Goal: Task Accomplishment & Management: Complete application form

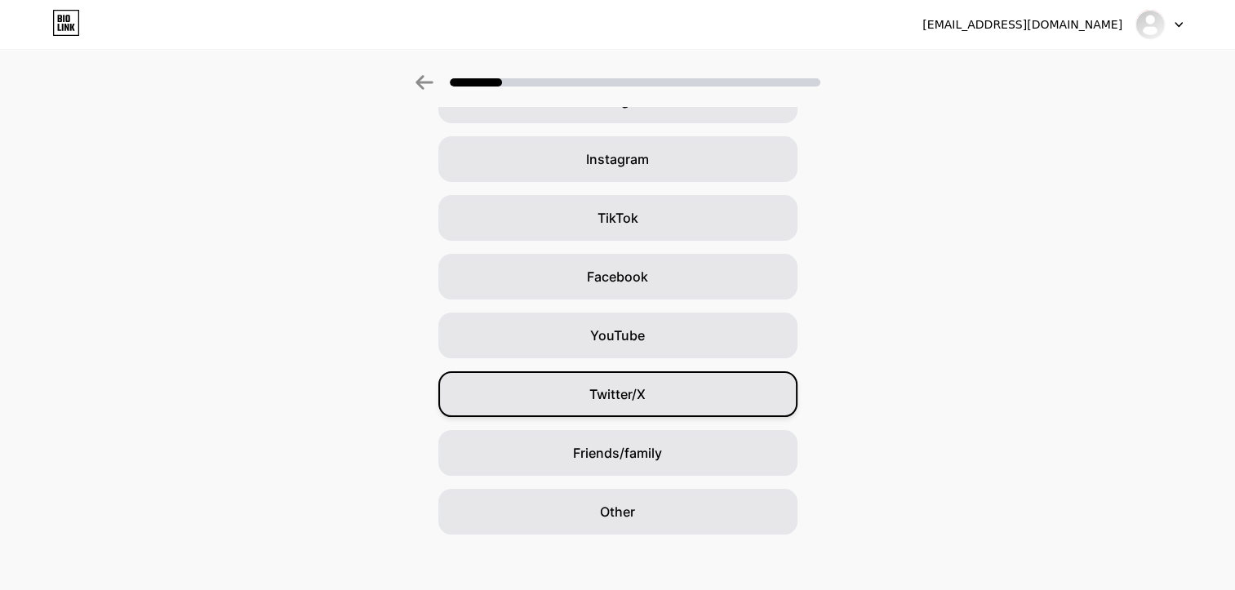
scroll to position [113, 0]
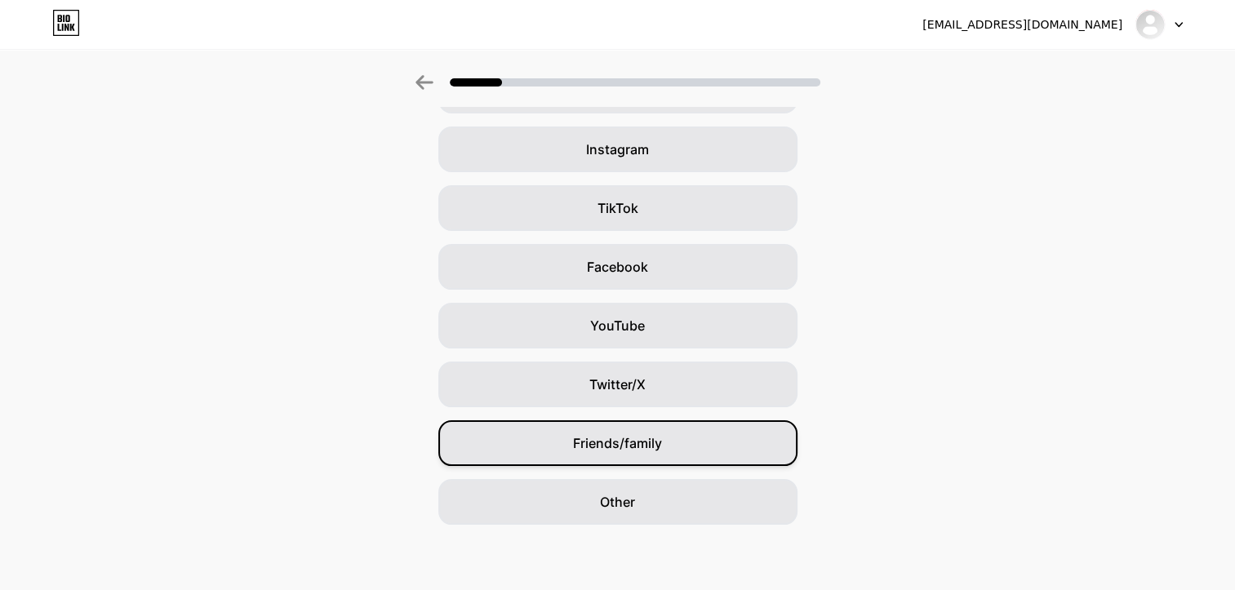
click at [677, 435] on div "Friends/family" at bounding box center [617, 443] width 359 height 46
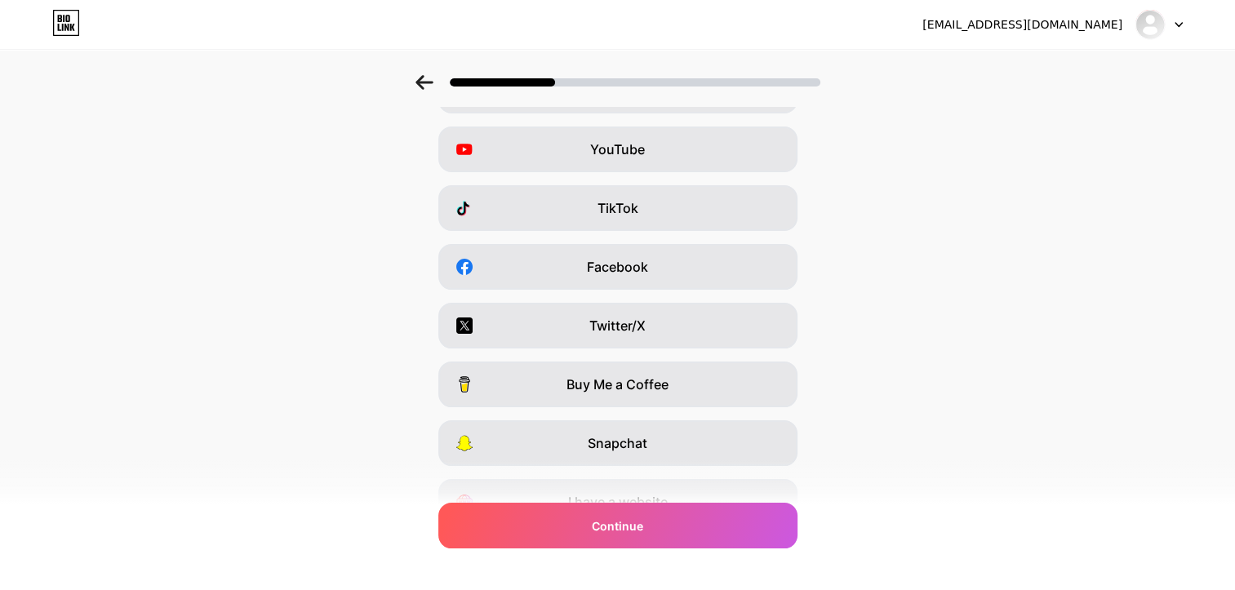
scroll to position [0, 0]
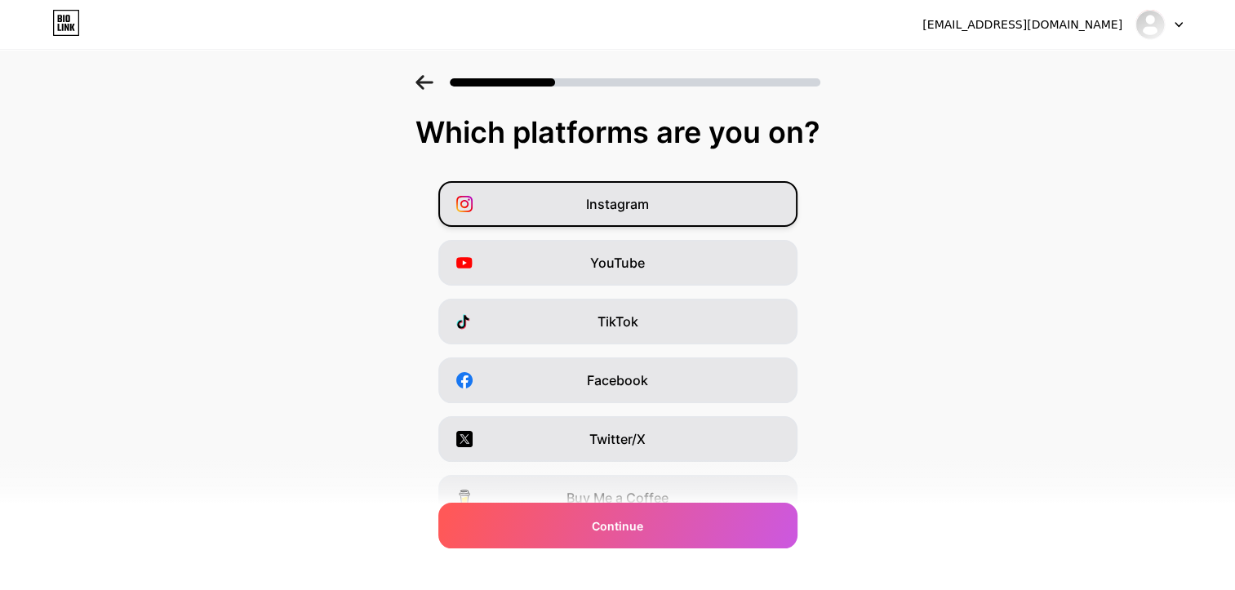
click at [690, 204] on div "Instagram" at bounding box center [617, 204] width 359 height 46
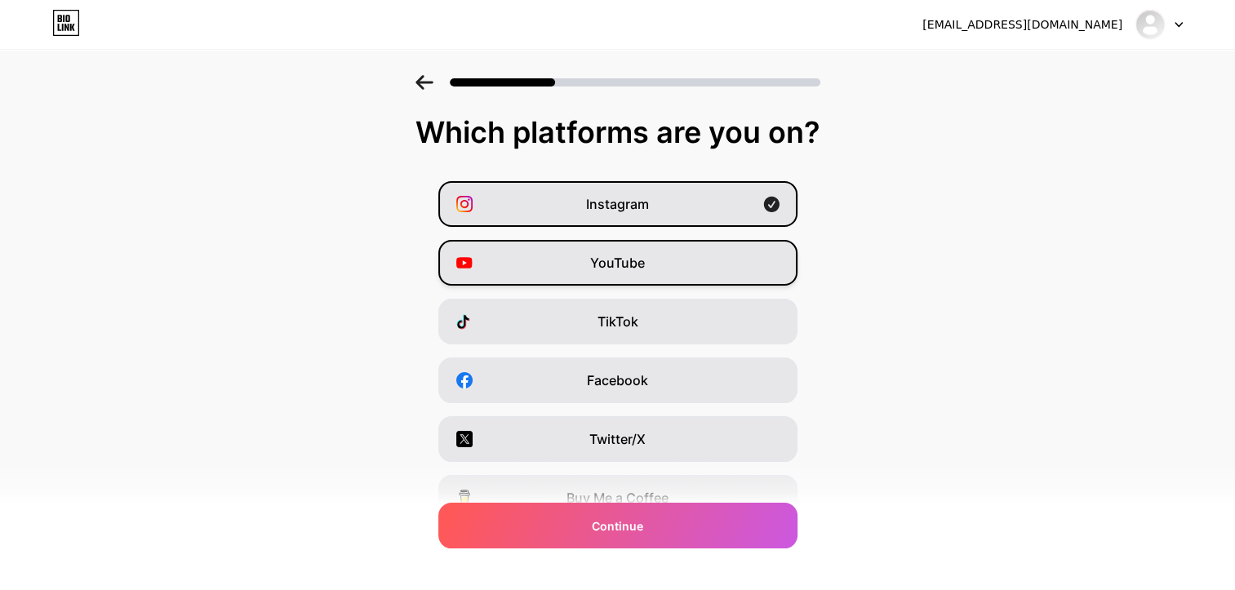
click at [686, 266] on div "YouTube" at bounding box center [617, 263] width 359 height 46
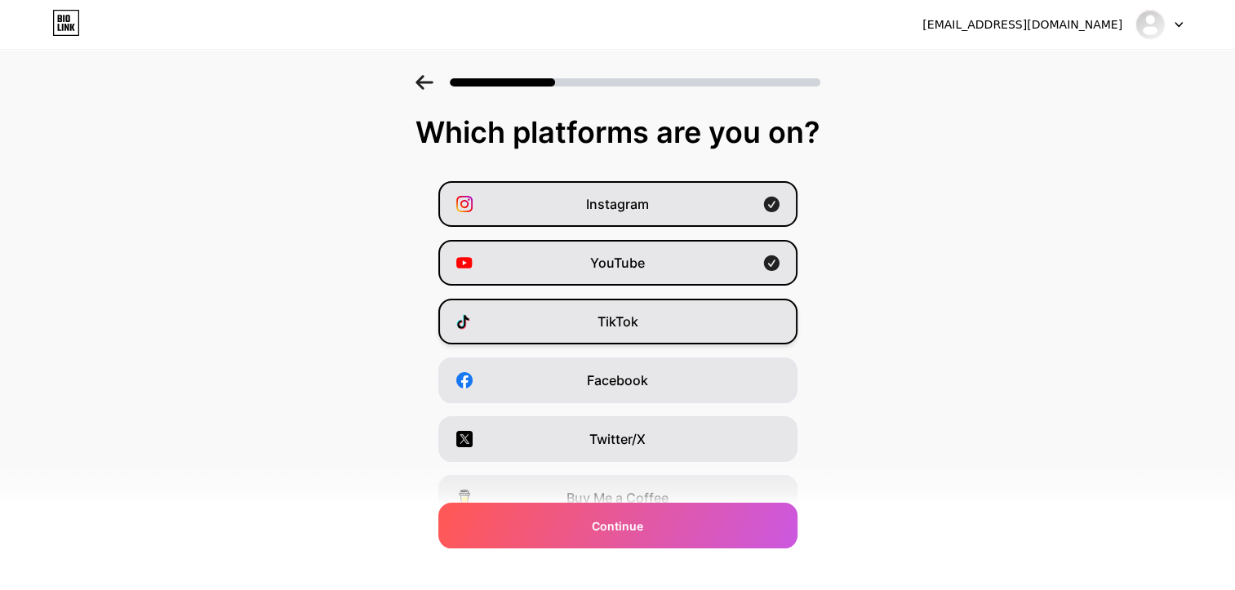
click at [683, 319] on div "TikTok" at bounding box center [617, 322] width 359 height 46
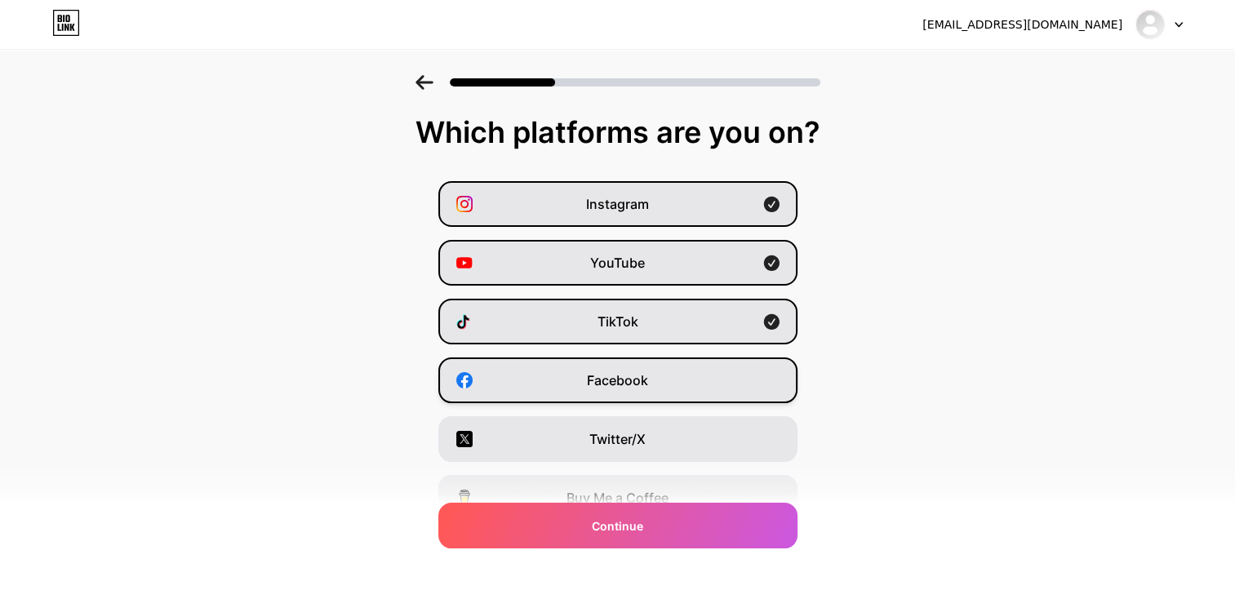
click at [681, 384] on div "Facebook" at bounding box center [617, 380] width 359 height 46
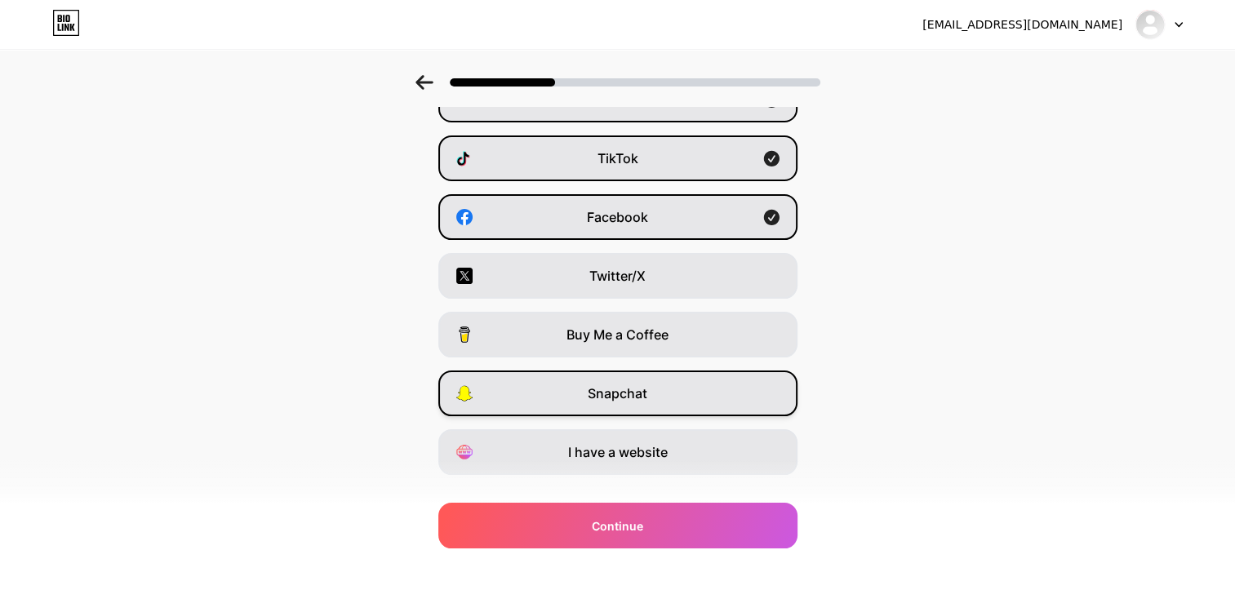
scroll to position [195, 0]
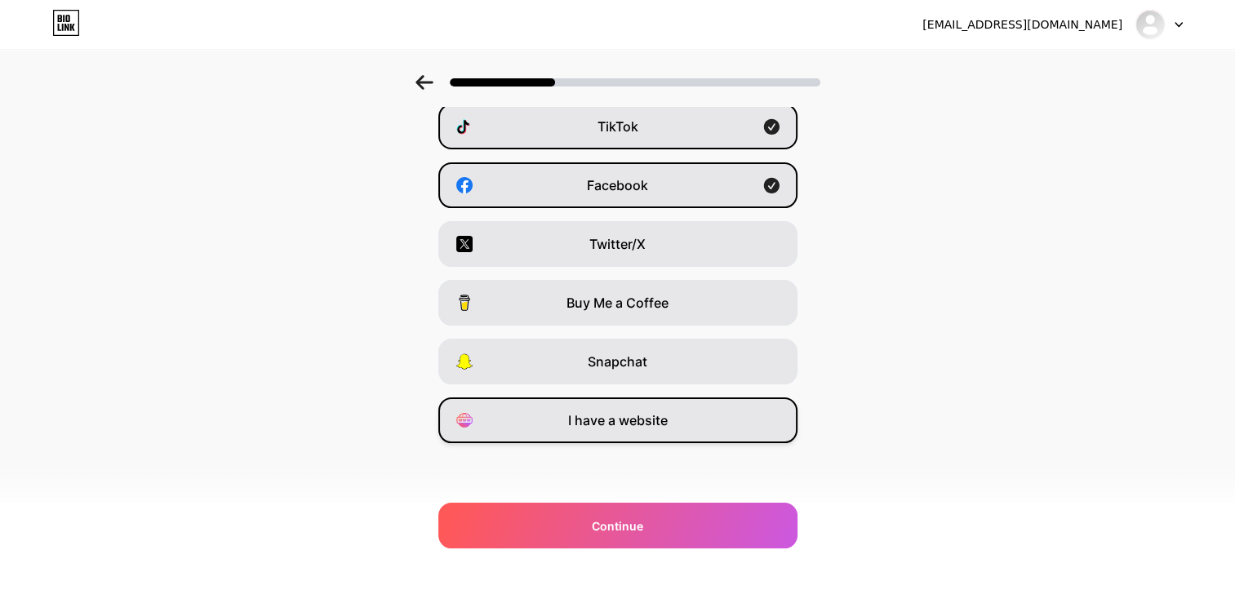
click at [670, 433] on div "I have a website" at bounding box center [617, 420] width 359 height 46
click at [744, 418] on div "I have a website" at bounding box center [617, 420] width 359 height 46
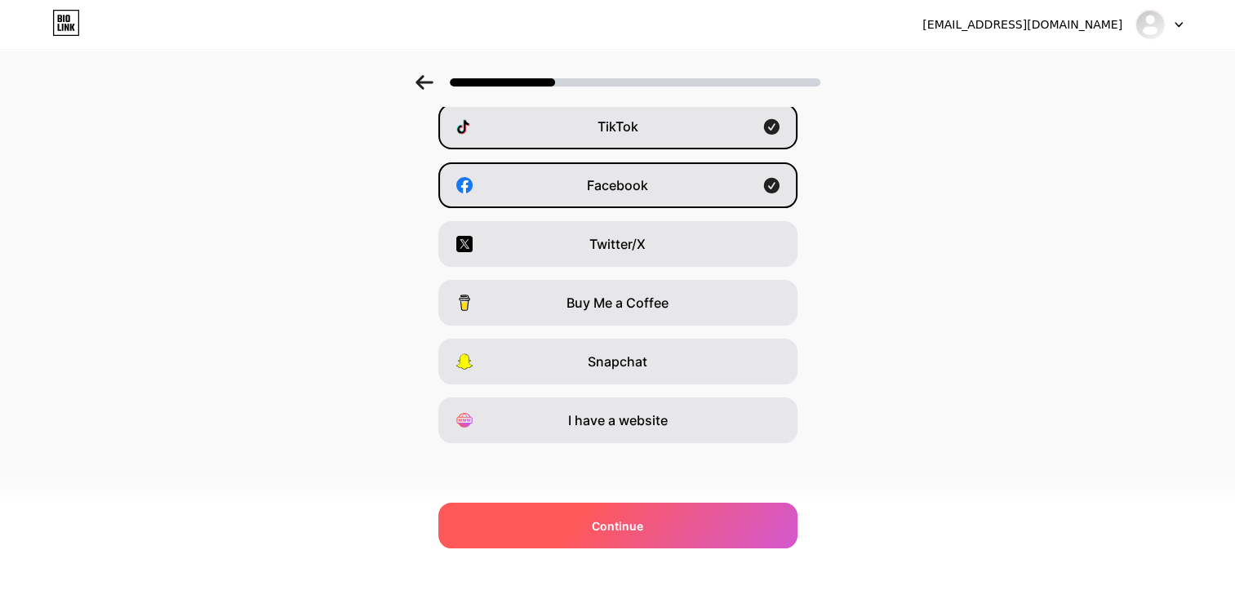
click at [785, 533] on div "Continue" at bounding box center [617, 526] width 359 height 46
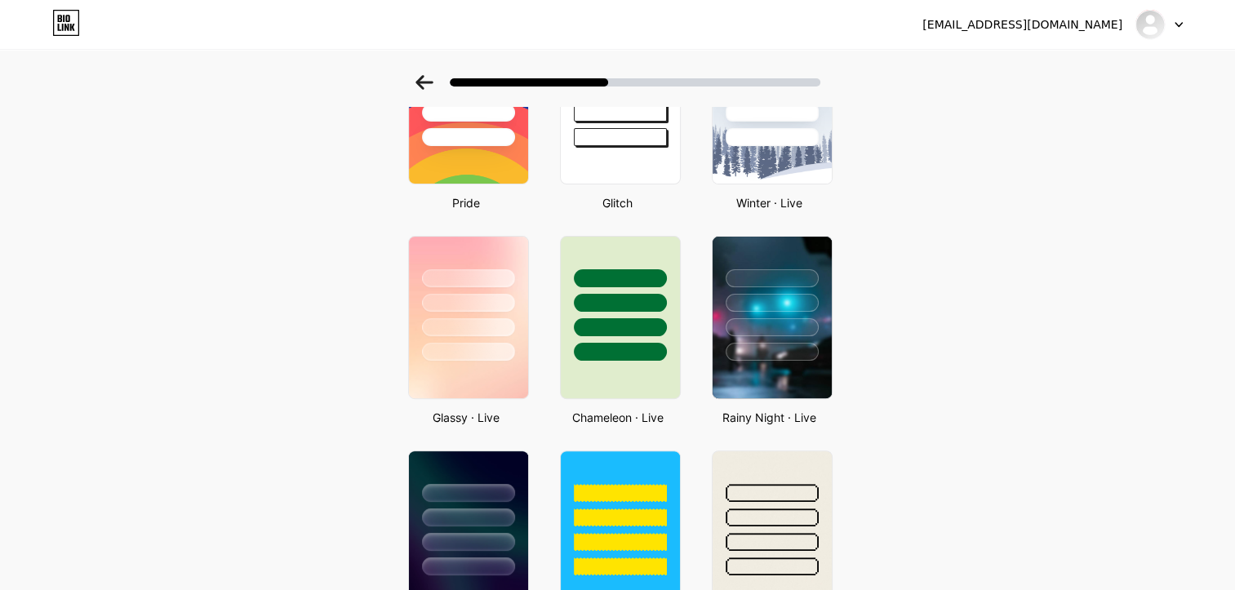
scroll to position [408, 0]
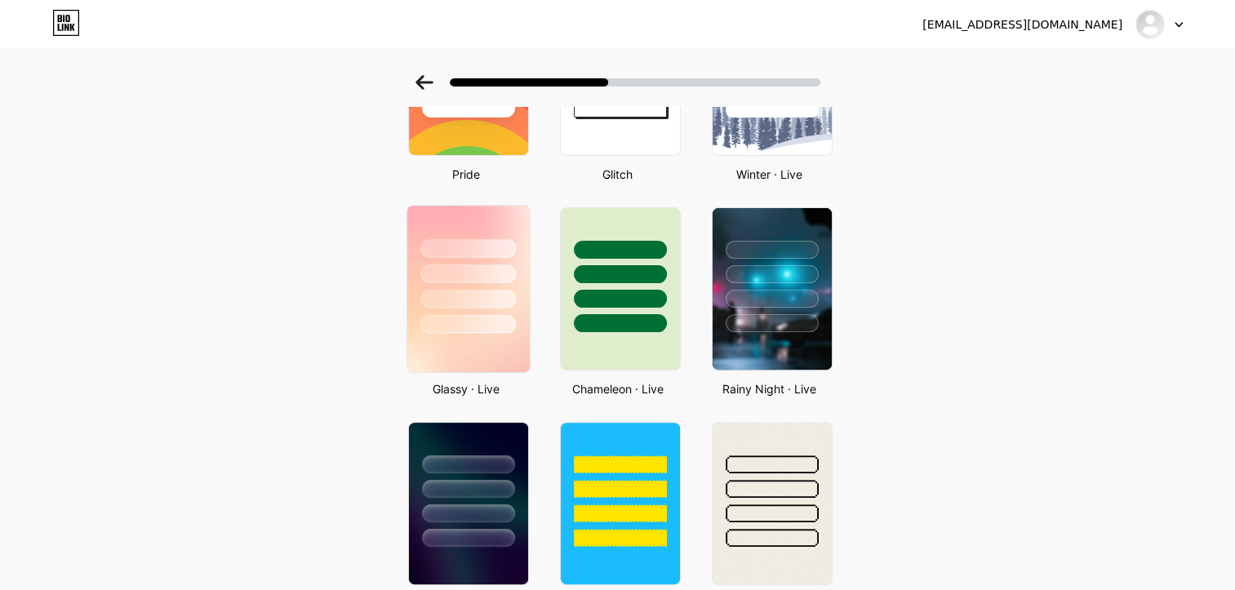
click at [455, 298] on div at bounding box center [467, 299] width 95 height 19
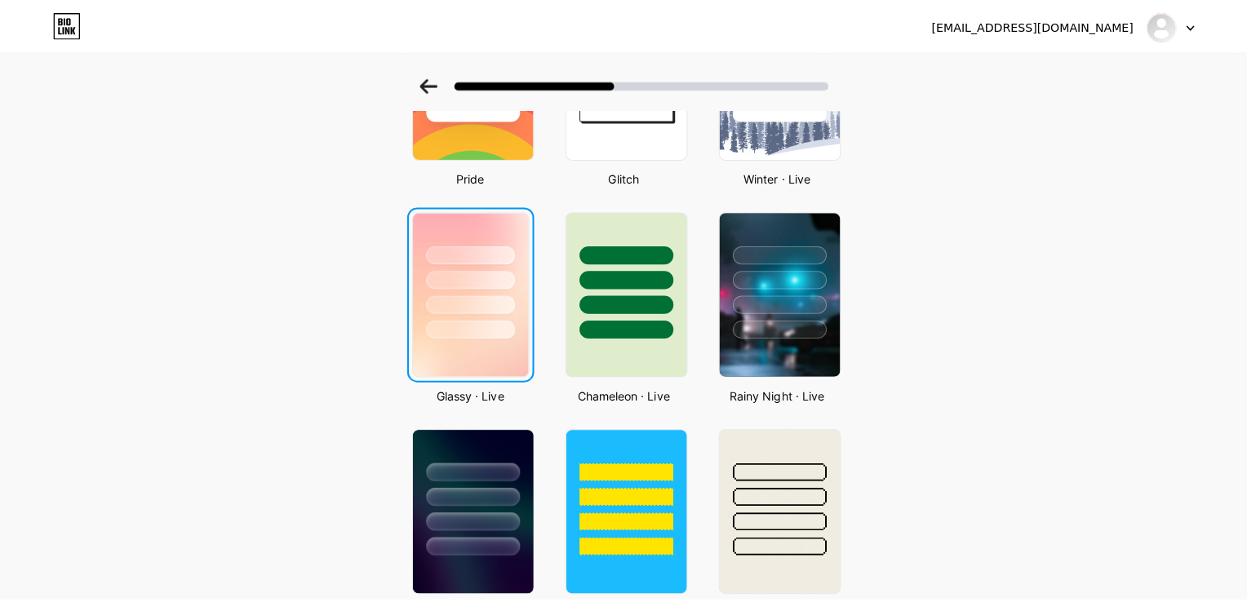
scroll to position [0, 0]
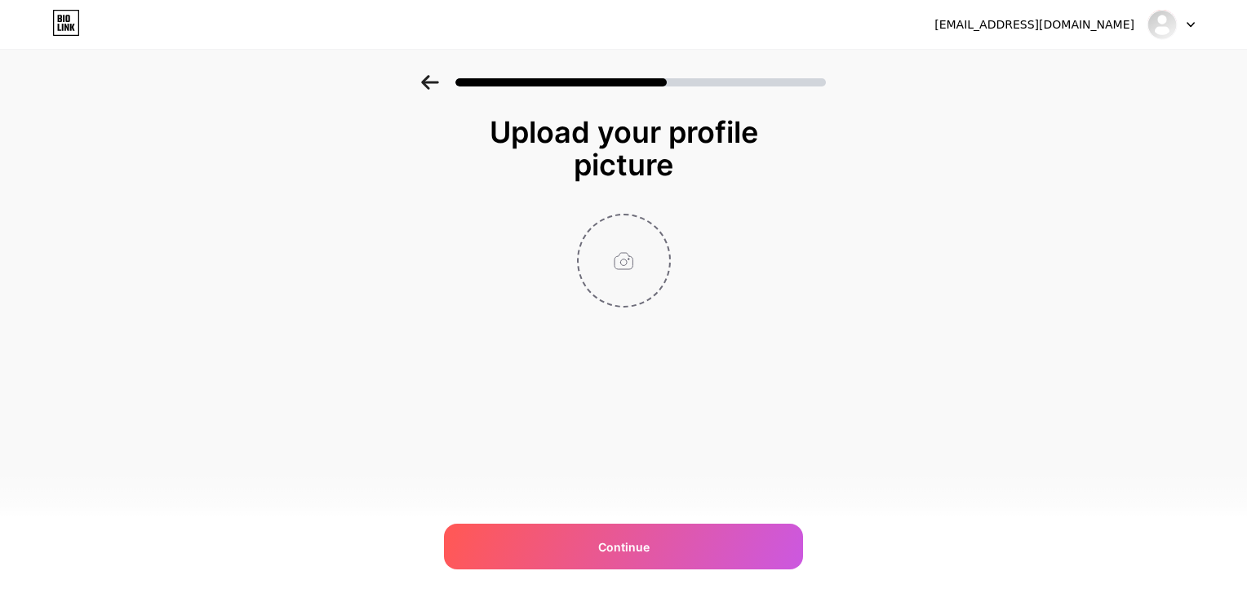
click at [593, 246] on input "file" at bounding box center [624, 260] width 91 height 91
